Goal: Transaction & Acquisition: Purchase product/service

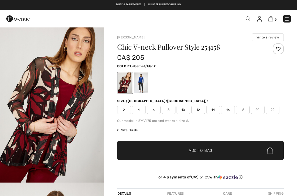
checkbox input "true"
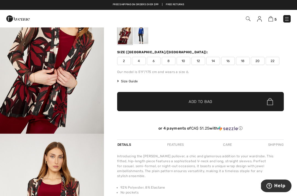
scroll to position [47, 0]
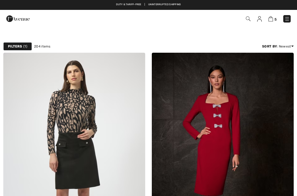
checkbox input "true"
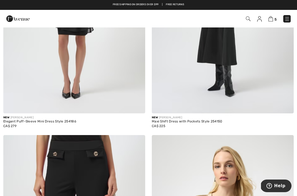
scroll to position [3813, 0]
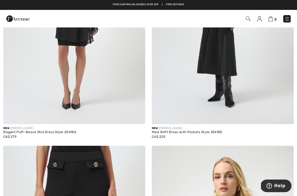
click at [271, 20] on img at bounding box center [270, 18] width 5 height 5
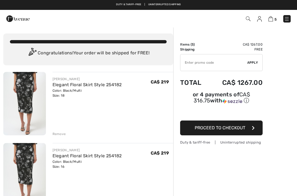
click at [208, 64] on input "TEXT" at bounding box center [213, 62] width 67 height 16
click at [246, 61] on input "TEXT" at bounding box center [213, 62] width 67 height 16
type input "NEW15"
click at [252, 64] on span "Apply" at bounding box center [252, 62] width 11 height 5
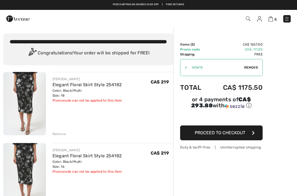
click at [204, 136] on span "Proceed to Checkout" at bounding box center [220, 132] width 51 height 5
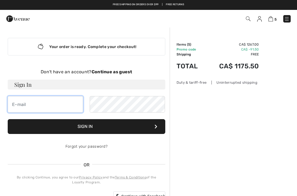
type input "[PERSON_NAME][EMAIL_ADDRESS][DOMAIN_NAME]"
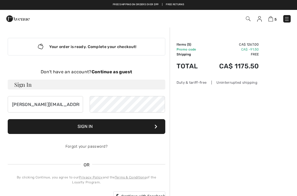
click at [86, 127] on button "Sign In" at bounding box center [87, 126] width 158 height 15
click at [136, 128] on button "Sign In" at bounding box center [87, 126] width 158 height 15
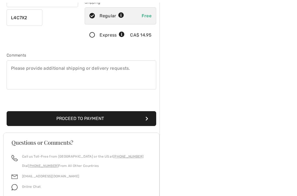
scroll to position [131, 0]
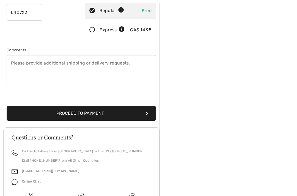
click at [137, 115] on button "Proceed to Payment" at bounding box center [82, 113] width 150 height 15
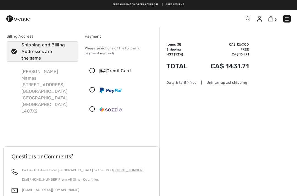
click at [92, 75] on div "Credit Card" at bounding box center [120, 71] width 71 height 16
